Goal: Task Accomplishment & Management: Manage account settings

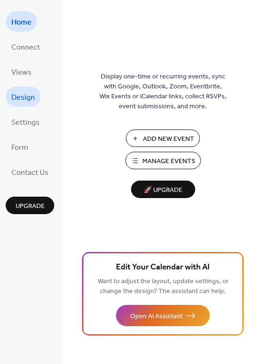
click at [27, 89] on link "Design" at bounding box center [23, 96] width 35 height 20
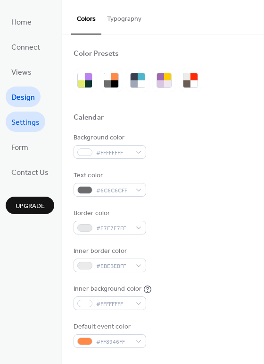
click at [25, 115] on span "Settings" at bounding box center [25, 122] width 28 height 15
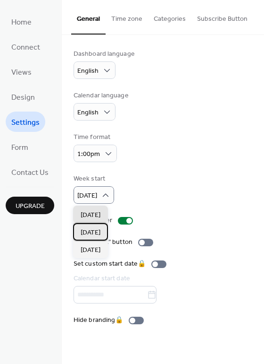
click at [92, 230] on span "[DATE]" at bounding box center [91, 233] width 20 height 10
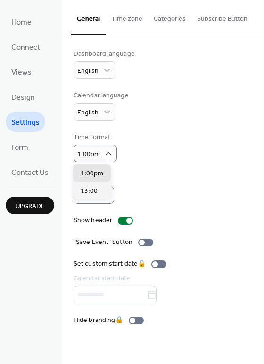
click at [172, 178] on div "Week start [DATE]" at bounding box center [163, 189] width 179 height 30
click at [119, 11] on button "Time zone" at bounding box center [127, 17] width 42 height 34
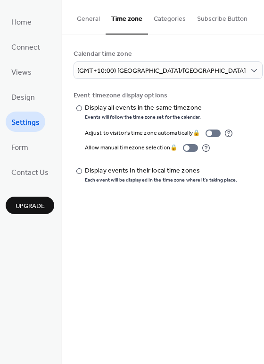
click at [162, 11] on button "Categories" at bounding box center [169, 17] width 43 height 34
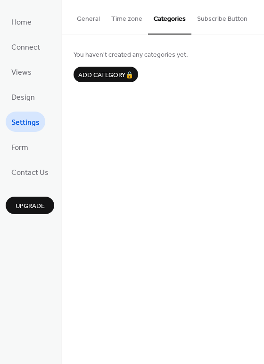
click at [88, 13] on button "General" at bounding box center [88, 17] width 34 height 34
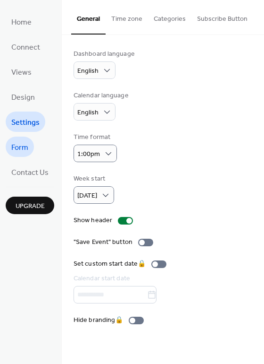
click at [22, 140] on link "Form" at bounding box center [20, 146] width 28 height 20
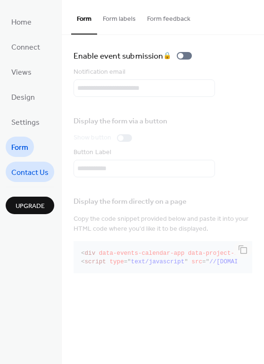
click at [22, 164] on link "Contact Us" at bounding box center [30, 171] width 49 height 20
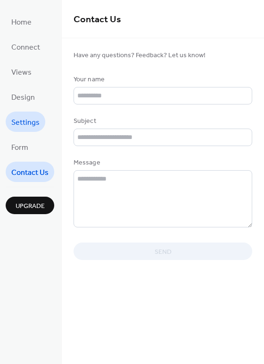
click at [22, 121] on span "Settings" at bounding box center [25, 122] width 28 height 15
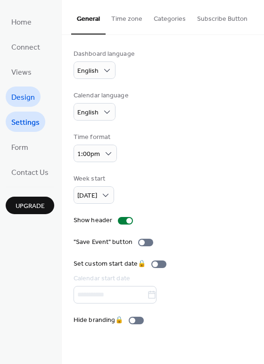
click at [22, 96] on span "Design" at bounding box center [23, 97] width 24 height 15
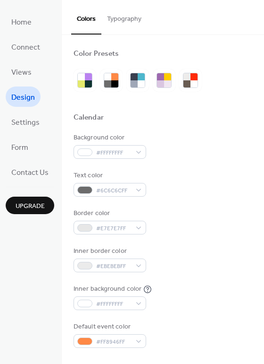
click at [114, 18] on button "Typography" at bounding box center [124, 17] width 46 height 34
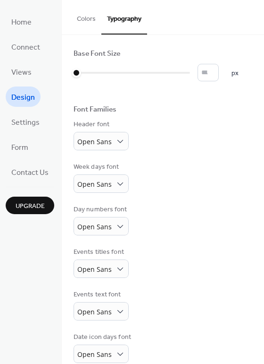
scroll to position [0, 0]
click at [91, 8] on button "Colors" at bounding box center [86, 17] width 30 height 34
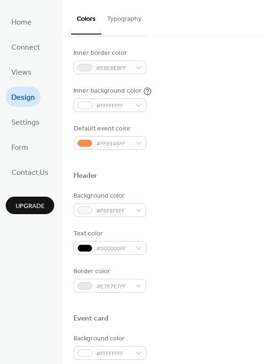
scroll to position [194, 0]
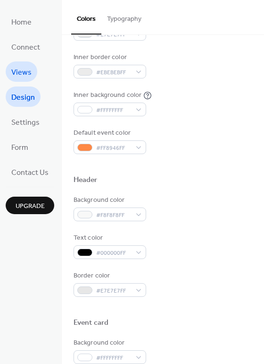
click at [33, 78] on link "Views" at bounding box center [22, 71] width 32 height 20
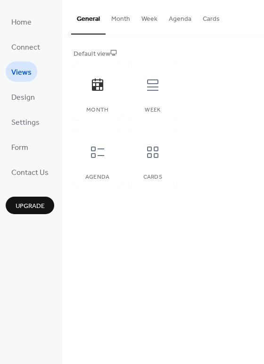
click at [151, 17] on button "Week" at bounding box center [149, 17] width 27 height 34
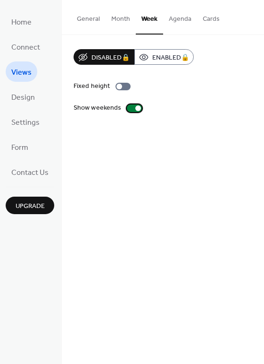
click at [131, 109] on div at bounding box center [134, 108] width 15 height 8
click at [119, 18] on button "Month" at bounding box center [121, 17] width 30 height 34
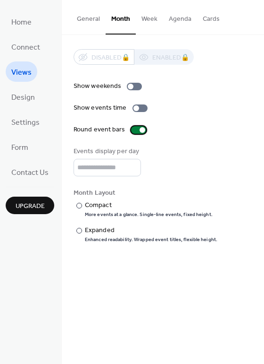
click at [136, 129] on div at bounding box center [138, 130] width 15 height 8
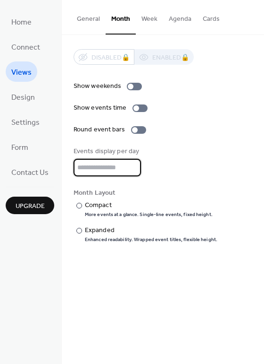
click at [119, 170] on input "*" at bounding box center [108, 167] width 68 height 17
click at [161, 168] on div "Events display per day *" at bounding box center [163, 161] width 179 height 30
click at [144, 218] on div "More events at a glance. Single-line events, fixed height." at bounding box center [149, 214] width 128 height 7
click at [149, 21] on button "Week" at bounding box center [149, 17] width 27 height 34
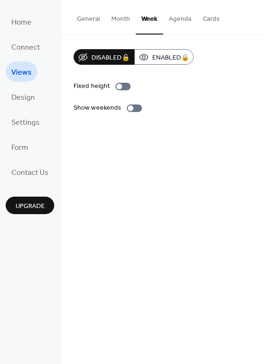
click at [187, 17] on button "Agenda" at bounding box center [180, 17] width 34 height 34
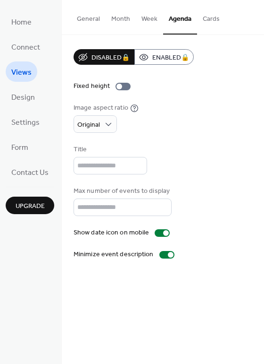
click at [208, 15] on button "Cards" at bounding box center [211, 17] width 28 height 34
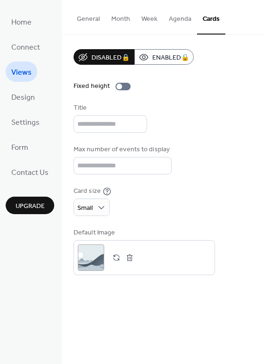
click at [80, 19] on button "General" at bounding box center [88, 17] width 34 height 34
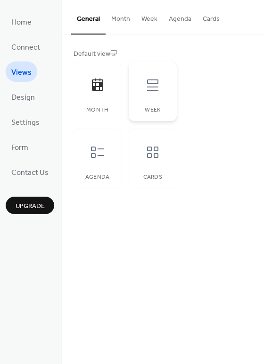
click at [149, 78] on icon at bounding box center [152, 84] width 15 height 15
click at [152, 85] on icon at bounding box center [152, 84] width 15 height 15
click at [9, 50] on link "Connect" at bounding box center [26, 46] width 40 height 20
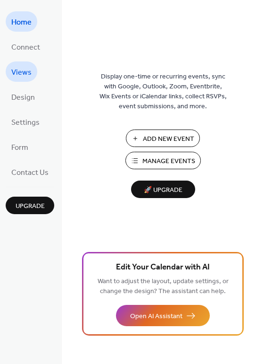
click at [18, 66] on span "Views" at bounding box center [21, 72] width 20 height 15
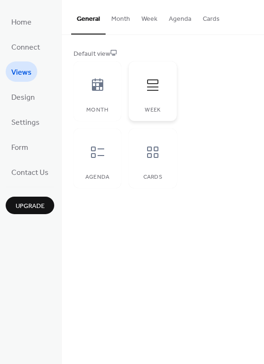
click at [150, 90] on icon at bounding box center [152, 84] width 11 height 11
click at [104, 94] on div at bounding box center [98, 85] width 28 height 28
click at [101, 143] on div at bounding box center [98, 152] width 28 height 28
click at [147, 144] on div at bounding box center [153, 152] width 28 height 28
click at [147, 88] on icon at bounding box center [152, 84] width 15 height 15
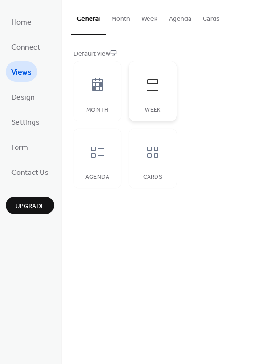
click at [150, 84] on icon at bounding box center [152, 84] width 11 height 11
click at [105, 153] on div at bounding box center [98, 152] width 28 height 28
click at [148, 75] on div at bounding box center [153, 85] width 28 height 28
click at [142, 17] on button "Week" at bounding box center [149, 17] width 27 height 34
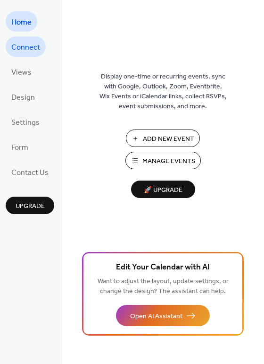
click at [38, 51] on span "Connect" at bounding box center [25, 47] width 29 height 15
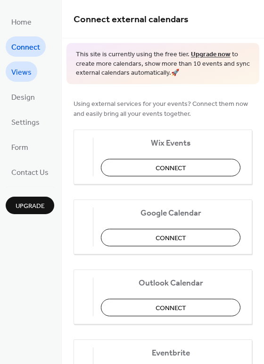
click at [22, 74] on span "Views" at bounding box center [21, 72] width 20 height 15
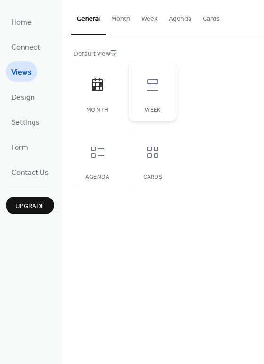
click at [172, 88] on div "Week" at bounding box center [153, 90] width 48 height 59
click at [124, 22] on button "Month" at bounding box center [121, 17] width 30 height 34
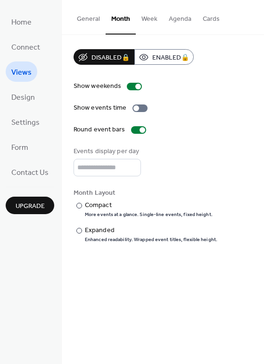
click at [144, 22] on button "Week" at bounding box center [149, 17] width 27 height 34
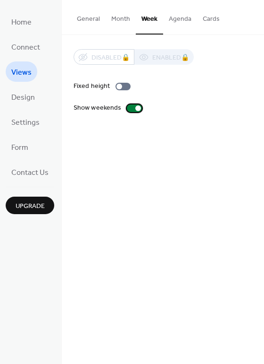
click at [132, 109] on div at bounding box center [134, 108] width 15 height 8
click at [120, 83] on div at bounding box center [123, 87] width 15 height 8
click at [120, 85] on div at bounding box center [123, 87] width 15 height 8
click at [120, 85] on div at bounding box center [120, 87] width 6 height 6
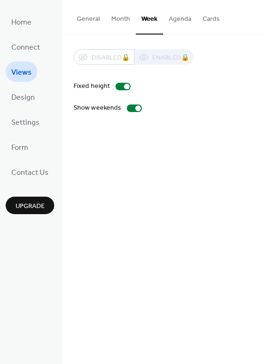
click at [173, 21] on button "Agenda" at bounding box center [180, 17] width 34 height 34
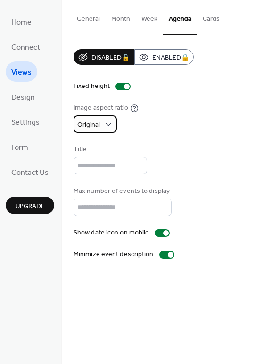
click at [97, 120] on span "Original" at bounding box center [88, 124] width 23 height 13
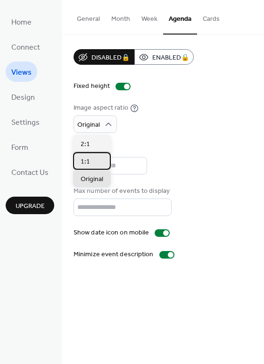
click at [93, 157] on div "1:1" at bounding box center [92, 160] width 38 height 17
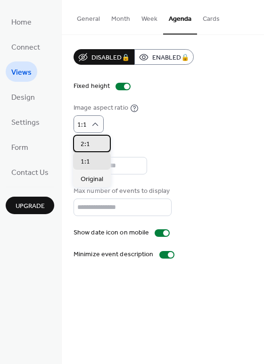
click at [97, 141] on div "2:1" at bounding box center [92, 143] width 38 height 17
click at [96, 161] on div "1:1" at bounding box center [92, 160] width 38 height 17
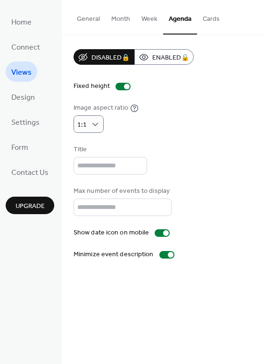
click at [196, 131] on div "Image aspect ratio 1:1" at bounding box center [163, 118] width 179 height 30
click at [100, 123] on div "1:1" at bounding box center [89, 123] width 30 height 17
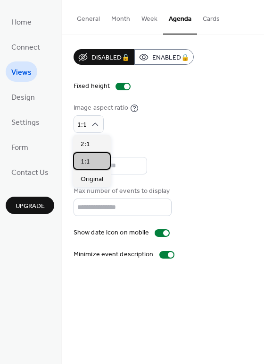
click at [96, 161] on div "1:1" at bounding box center [92, 160] width 38 height 17
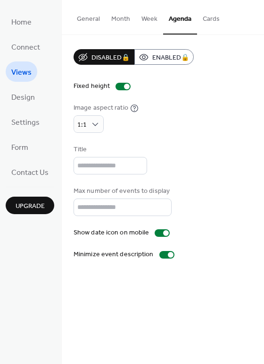
click at [145, 147] on div "Title" at bounding box center [110, 149] width 72 height 10
click at [73, 22] on button "General" at bounding box center [88, 17] width 34 height 34
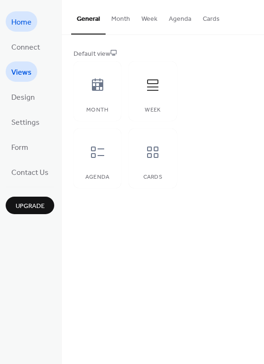
click at [19, 25] on span "Home" at bounding box center [21, 22] width 20 height 15
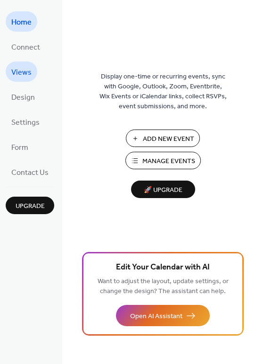
click at [24, 72] on span "Views" at bounding box center [21, 72] width 20 height 15
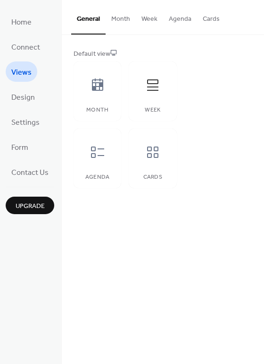
click at [118, 21] on button "Month" at bounding box center [121, 17] width 30 height 34
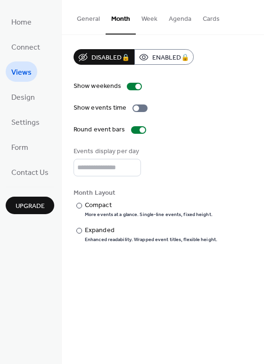
click at [148, 19] on button "Week" at bounding box center [149, 17] width 27 height 34
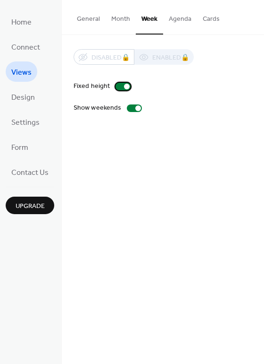
click at [118, 83] on div at bounding box center [123, 87] width 15 height 8
click at [132, 108] on div at bounding box center [134, 108] width 15 height 8
click at [35, 97] on link "Design" at bounding box center [23, 96] width 35 height 20
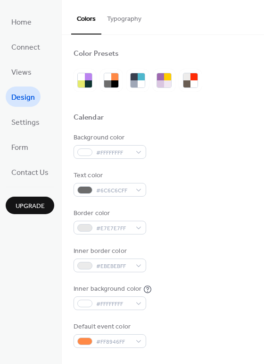
click at [132, 9] on button "Typography" at bounding box center [124, 17] width 46 height 34
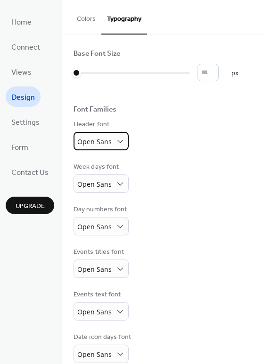
click at [88, 141] on span "Open Sans" at bounding box center [94, 141] width 34 height 9
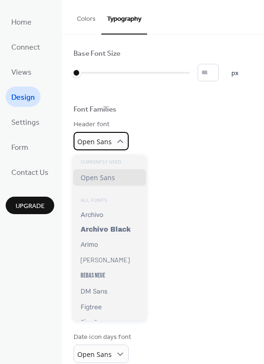
click at [88, 141] on span "Open Sans" at bounding box center [94, 141] width 34 height 9
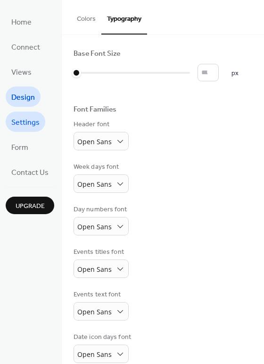
click at [38, 128] on span "Settings" at bounding box center [25, 122] width 28 height 15
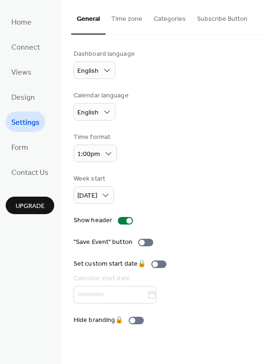
click at [129, 13] on button "Time zone" at bounding box center [127, 17] width 42 height 34
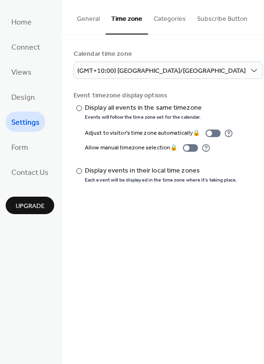
click at [176, 16] on button "Categories" at bounding box center [169, 17] width 43 height 34
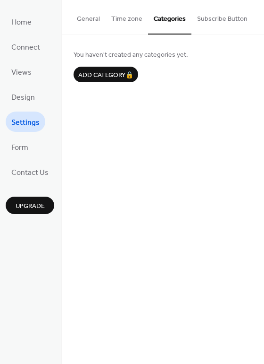
click at [217, 18] on button "Subscribe Button" at bounding box center [223, 17] width 62 height 34
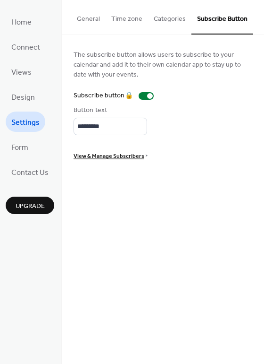
click at [96, 22] on button "General" at bounding box center [88, 17] width 34 height 34
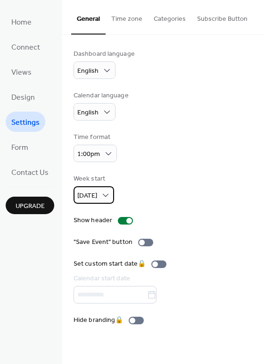
click at [93, 202] on div "Sunday" at bounding box center [94, 194] width 41 height 17
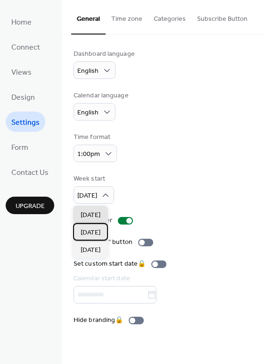
click at [95, 227] on div "Monday" at bounding box center [90, 231] width 35 height 17
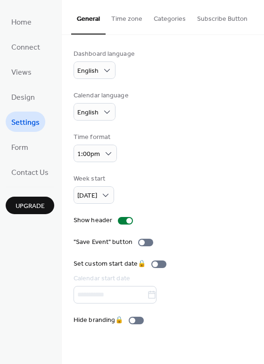
click at [157, 182] on div "Week start Monday" at bounding box center [163, 189] width 179 height 30
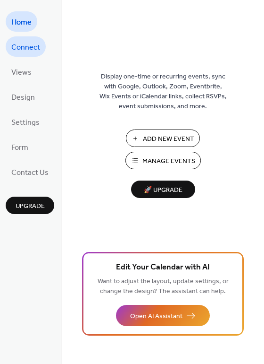
click at [14, 43] on span "Connect" at bounding box center [25, 47] width 29 height 15
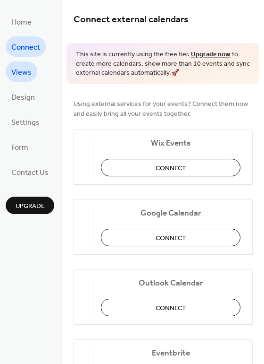
click at [14, 73] on span "Views" at bounding box center [21, 72] width 20 height 15
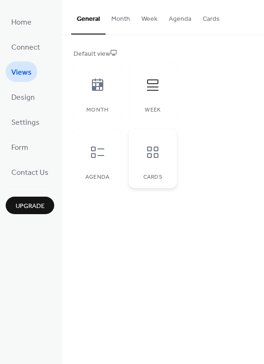
click at [151, 158] on icon at bounding box center [152, 151] width 15 height 15
click at [212, 14] on button "Cards" at bounding box center [211, 17] width 28 height 34
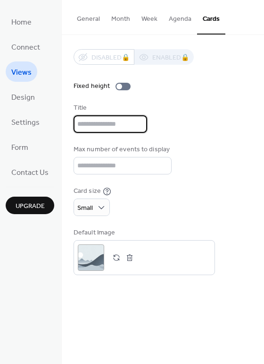
click at [135, 133] on input "text" at bounding box center [111, 123] width 74 height 17
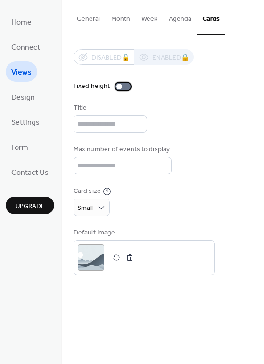
click at [120, 88] on div at bounding box center [120, 87] width 6 height 6
click at [129, 128] on input "text" at bounding box center [111, 123] width 74 height 17
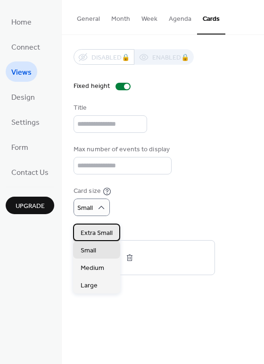
click at [108, 233] on span "Extra Small" at bounding box center [97, 233] width 32 height 10
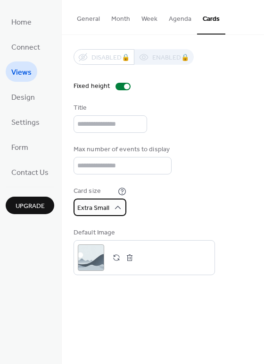
click at [102, 207] on div "Extra Small" at bounding box center [100, 206] width 53 height 17
click at [192, 181] on div "Disabled 🔒 Enabled 🔒 Fixed height Title Max number of events to display ** Card…" at bounding box center [163, 162] width 179 height 226
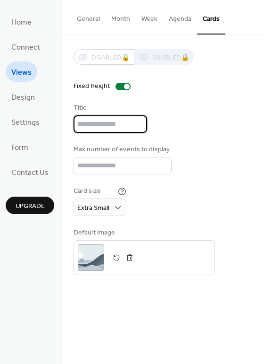
click at [83, 128] on input "text" at bounding box center [111, 123] width 74 height 17
click at [185, 195] on div "Card size Extra Small" at bounding box center [163, 201] width 179 height 30
drag, startPoint x: 114, startPoint y: 126, endPoint x: 73, endPoint y: 126, distance: 41.1
click at [74, 126] on input "*******" at bounding box center [111, 123] width 74 height 17
type input "**********"
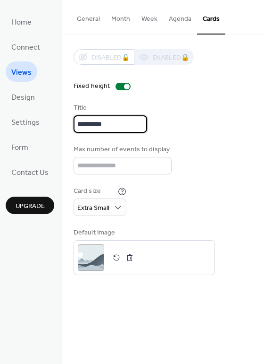
click at [195, 185] on div "**********" at bounding box center [163, 162] width 179 height 226
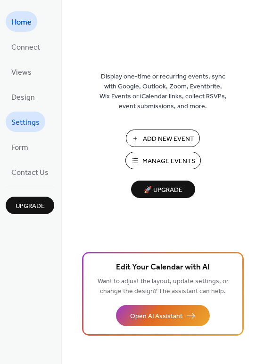
click at [36, 114] on link "Settings" at bounding box center [26, 121] width 40 height 20
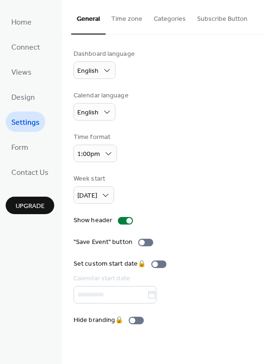
click at [115, 26] on button "Time zone" at bounding box center [127, 17] width 42 height 34
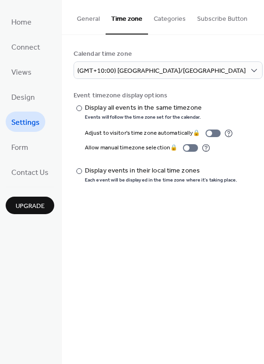
click at [161, 17] on button "Categories" at bounding box center [169, 17] width 43 height 34
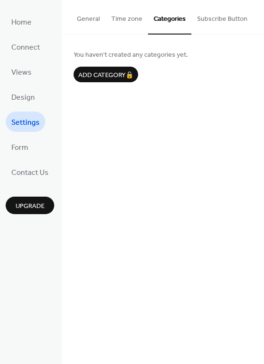
click at [210, 21] on button "Subscribe Button" at bounding box center [223, 17] width 62 height 34
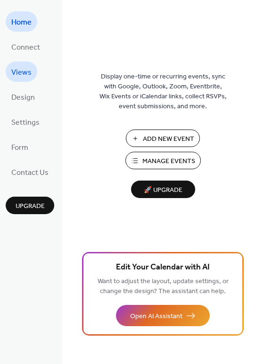
click at [16, 72] on span "Views" at bounding box center [21, 72] width 20 height 15
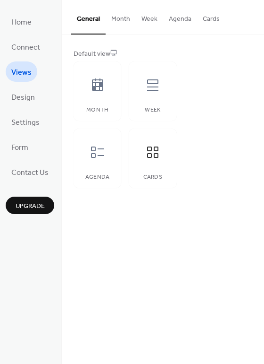
click at [208, 24] on button "Cards" at bounding box center [211, 17] width 28 height 34
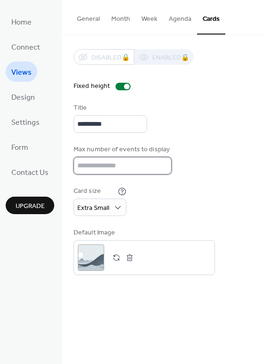
click at [146, 169] on input "**" at bounding box center [123, 165] width 98 height 17
type input "*"
click at [201, 195] on div "Card size Extra Small" at bounding box center [163, 201] width 179 height 30
click at [109, 174] on input "*" at bounding box center [123, 165] width 98 height 17
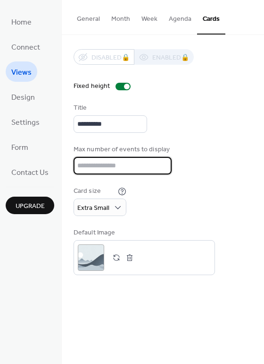
type input "*"
click at [191, 187] on div "**********" at bounding box center [163, 162] width 179 height 226
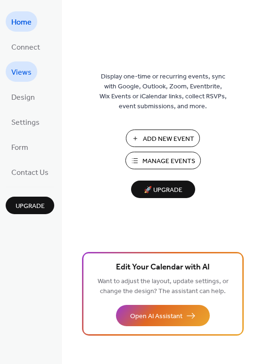
click at [24, 73] on span "Views" at bounding box center [21, 72] width 20 height 15
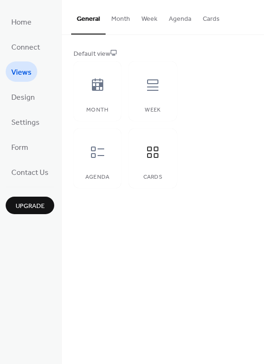
click at [208, 19] on button "Cards" at bounding box center [211, 17] width 28 height 34
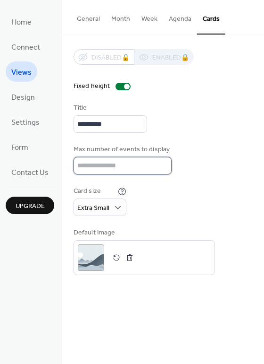
click at [120, 174] on input "*" at bounding box center [123, 165] width 98 height 17
type input "*"
click at [206, 211] on div "Card size Extra Small" at bounding box center [163, 201] width 179 height 30
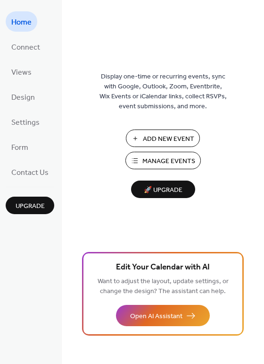
click at [163, 135] on span "Add New Event" at bounding box center [168, 139] width 51 height 10
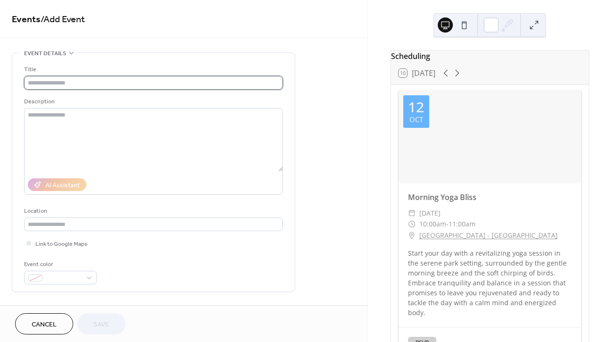
click at [95, 86] on input "text" at bounding box center [153, 83] width 259 height 14
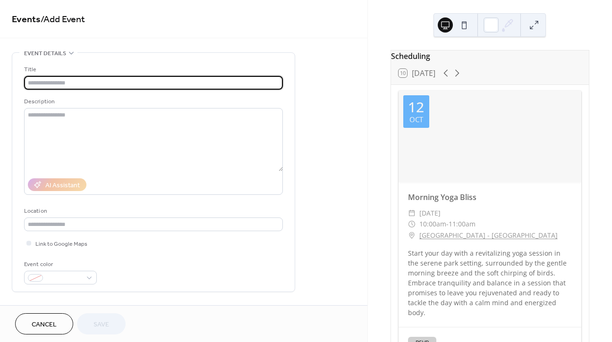
type input "*"
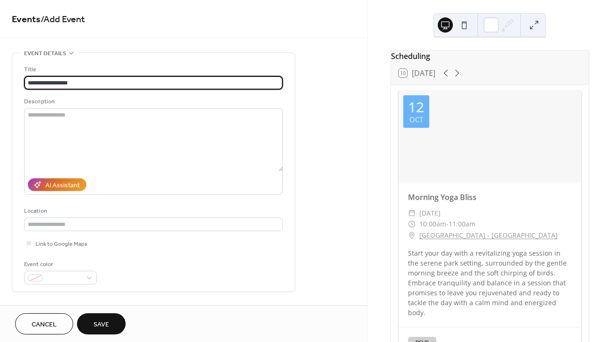
type input "**********"
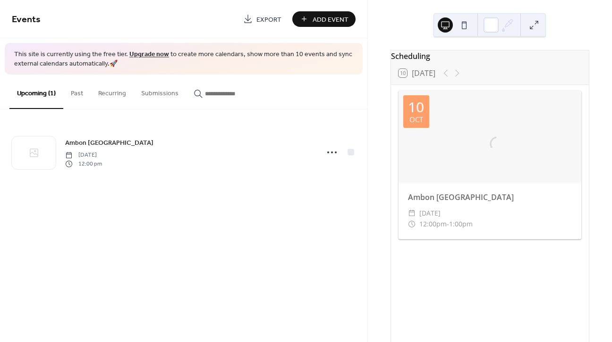
click at [92, 122] on div "[GEOGRAPHIC_DATA] [DATE] 12:00 pm" at bounding box center [183, 153] width 367 height 86
click at [47, 96] on button "Upcoming (1)" at bounding box center [36, 92] width 54 height 34
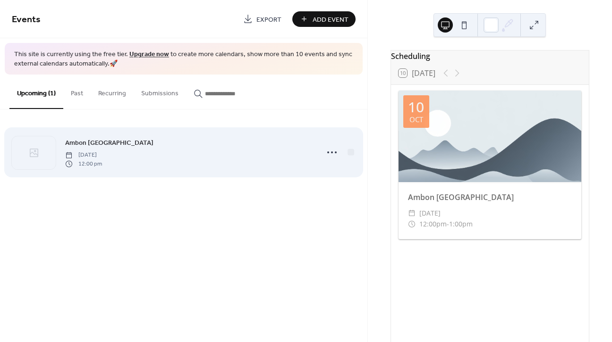
click at [79, 135] on div "[GEOGRAPHIC_DATA] [DATE] 12:00 pm" at bounding box center [184, 153] width 344 height 58
click at [89, 149] on div "[GEOGRAPHIC_DATA] [DATE] 12:00 pm" at bounding box center [188, 152] width 247 height 30
click at [264, 152] on div "[GEOGRAPHIC_DATA] [DATE] 12:00 pm" at bounding box center [188, 152] width 247 height 30
click at [328, 150] on icon at bounding box center [331, 152] width 15 height 15
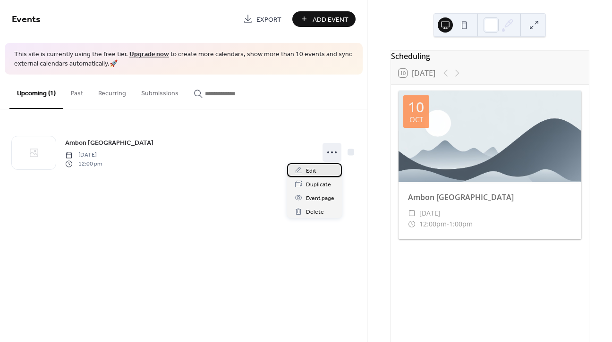
click at [319, 175] on div "Edit" at bounding box center [314, 170] width 55 height 14
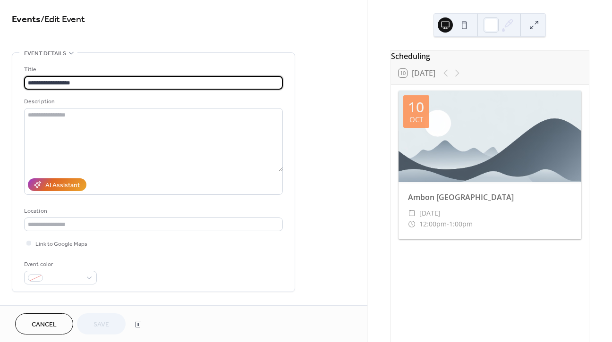
click at [463, 33] on div at bounding box center [455, 25] width 34 height 23
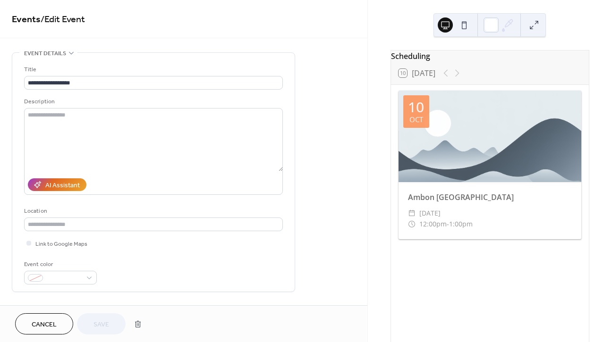
click at [463, 30] on button at bounding box center [463, 24] width 15 height 15
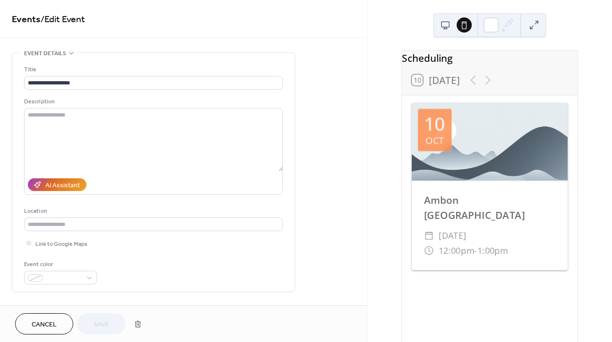
click at [463, 27] on button at bounding box center [463, 24] width 15 height 15
click at [441, 25] on button at bounding box center [445, 24] width 15 height 15
